Goal: Navigation & Orientation: Find specific page/section

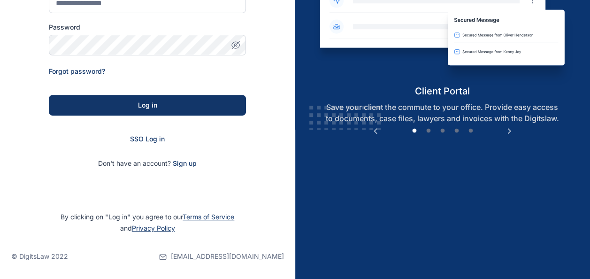
scroll to position [149, 0]
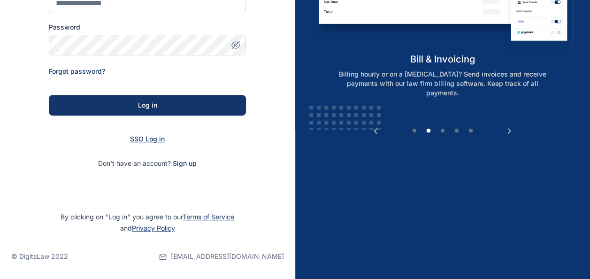
click at [151, 138] on span "SSO Log in" at bounding box center [147, 139] width 35 height 8
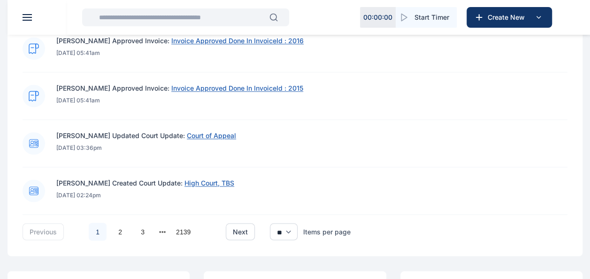
scroll to position [682, 0]
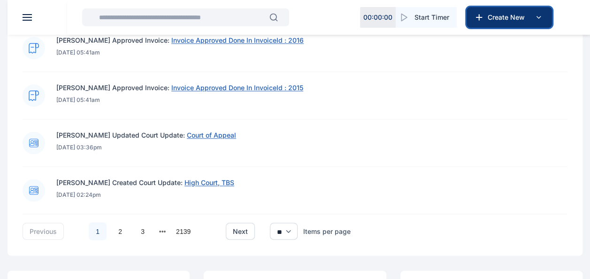
click at [537, 18] on icon at bounding box center [539, 17] width 4 height 2
